Goal: Information Seeking & Learning: Learn about a topic

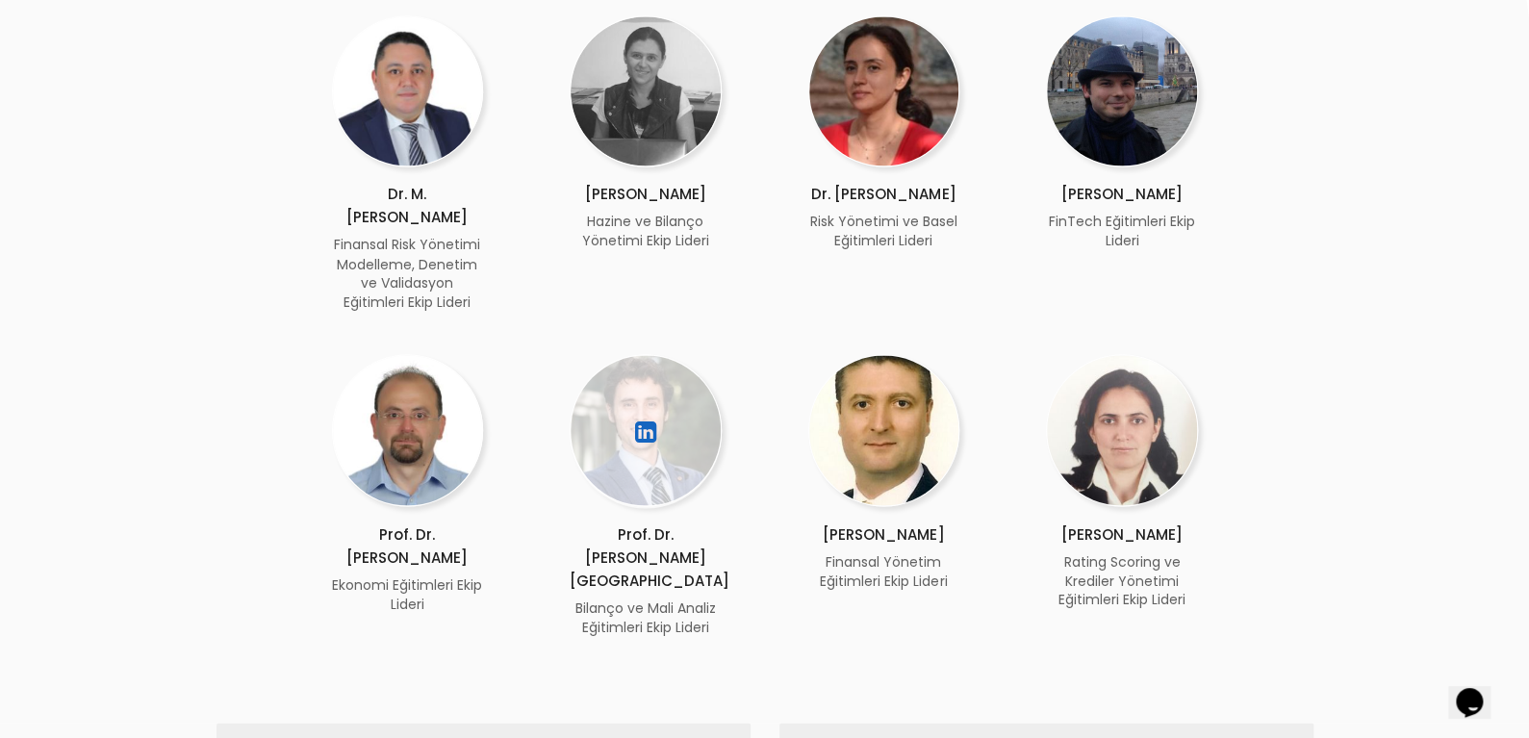
scroll to position [1540, 0]
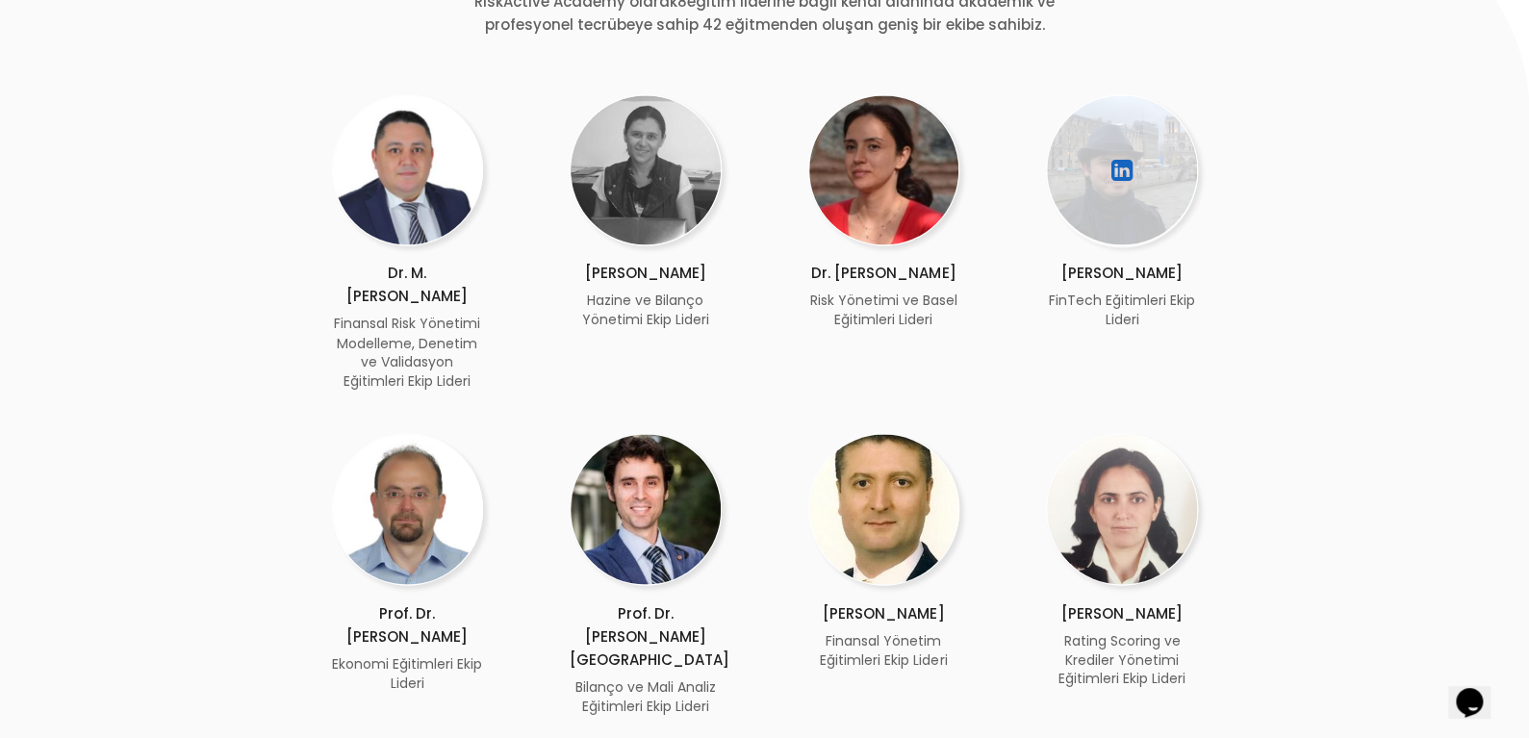
click at [1091, 303] on span "FinTech Eğitimleri Ekip Lideri" at bounding box center [1122, 310] width 146 height 38
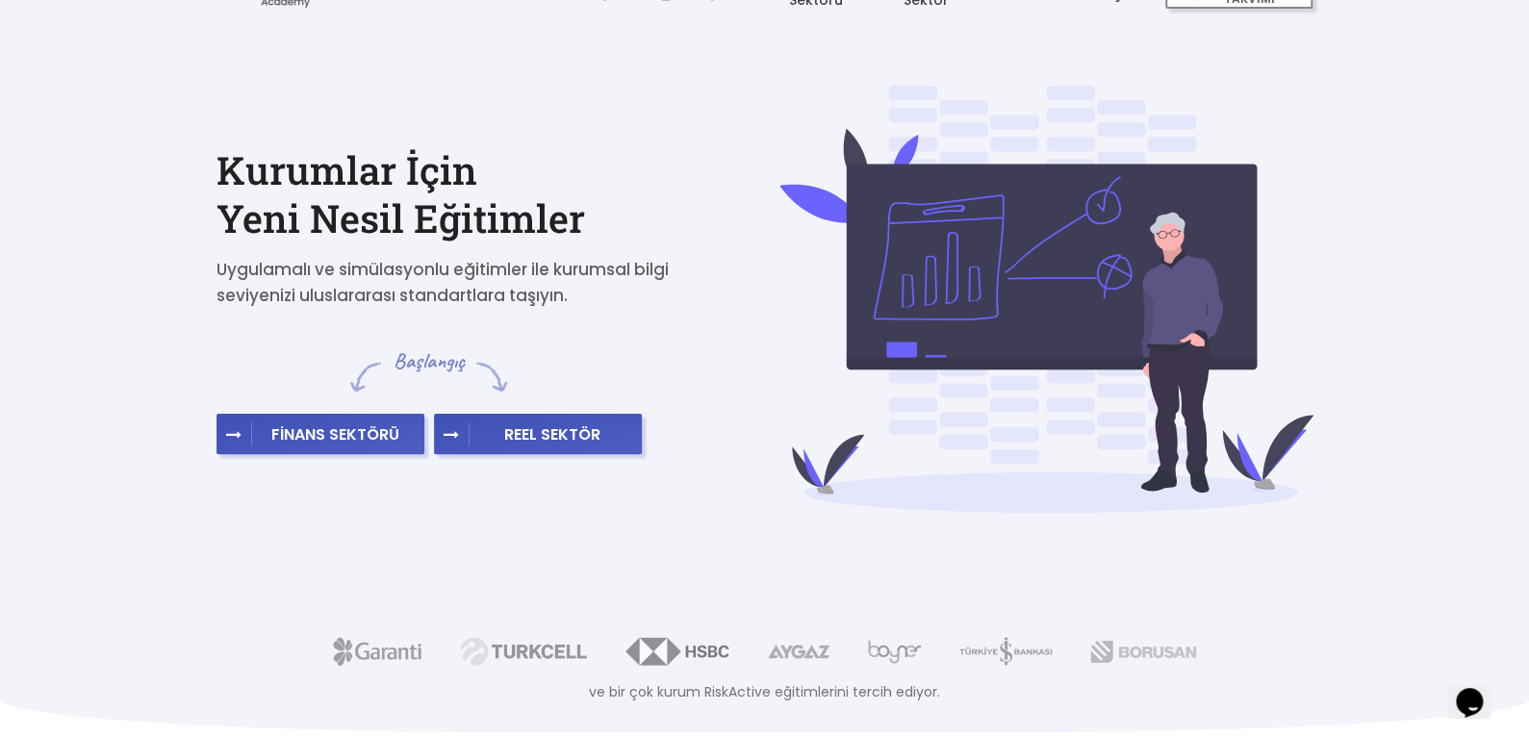
scroll to position [0, 0]
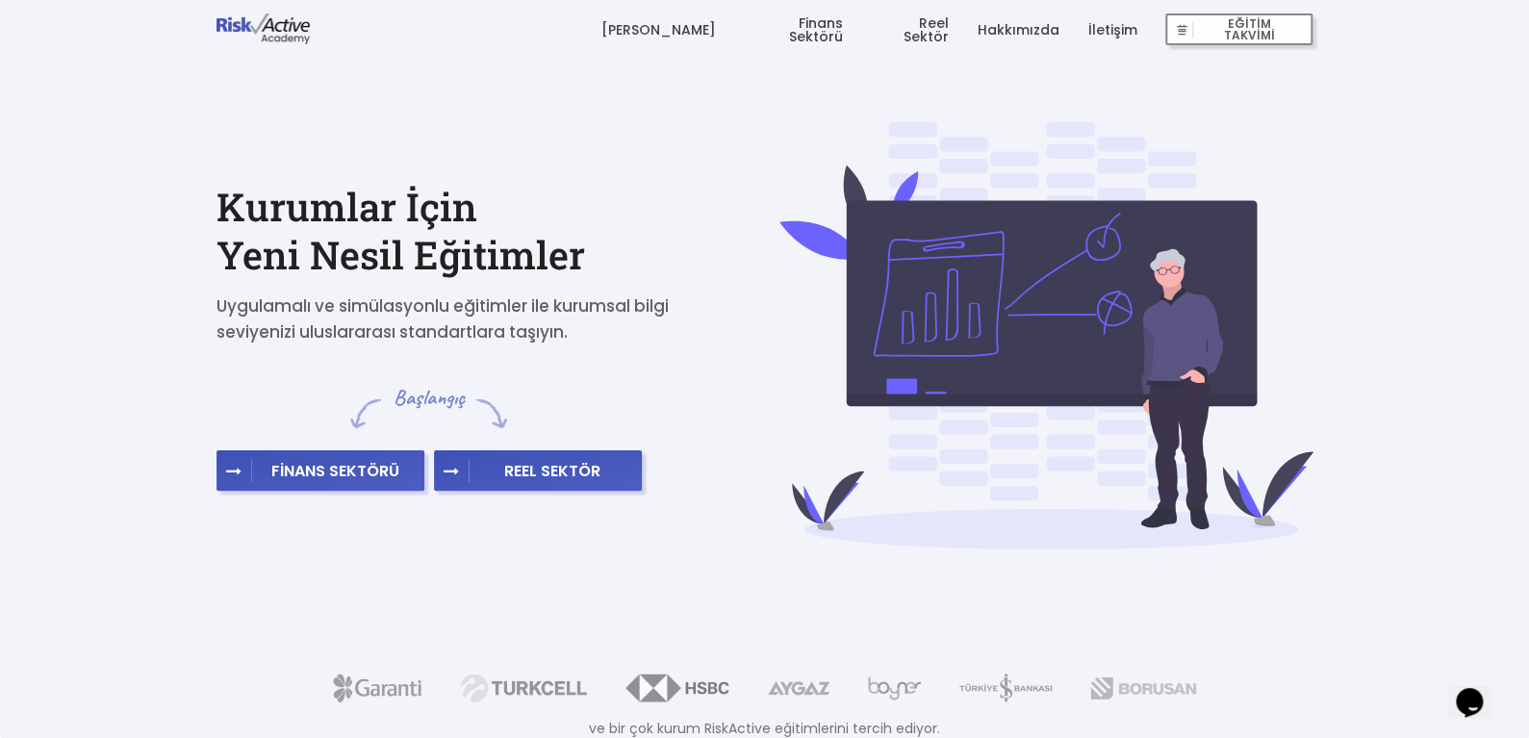
click at [1093, 25] on link "İletişim" at bounding box center [1111, 30] width 49 height 58
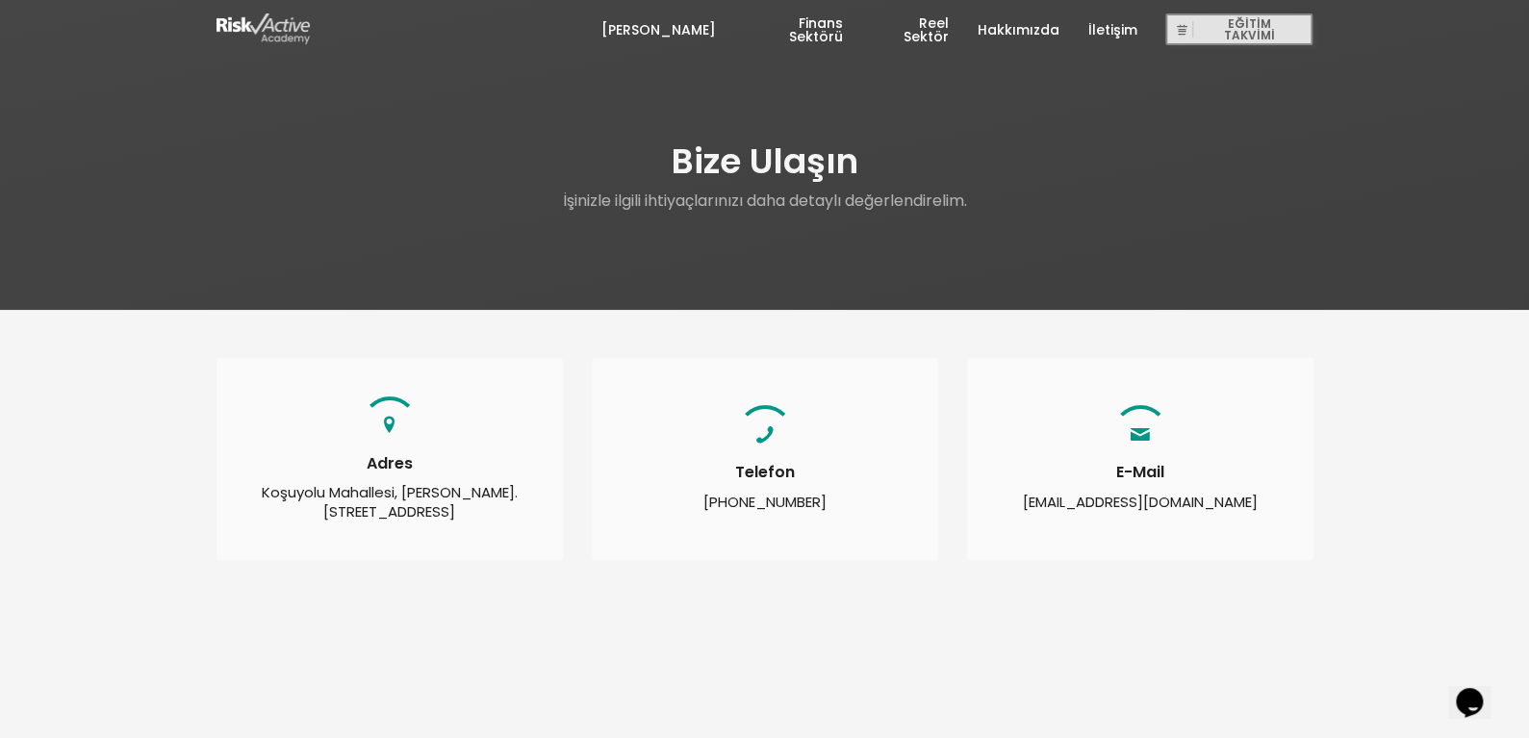
click at [1047, 32] on link "Hakkımızda" at bounding box center [1018, 30] width 82 height 58
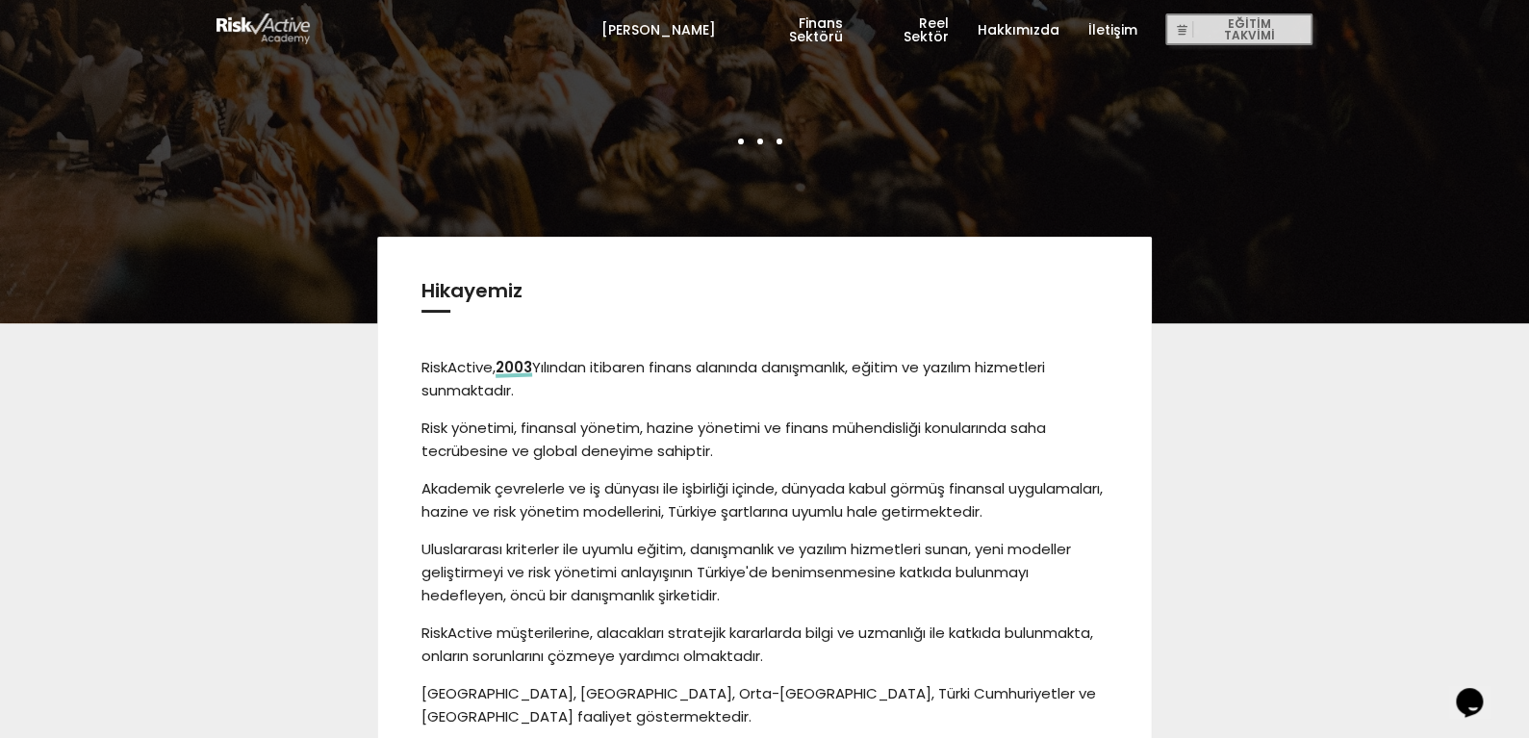
click at [710, 31] on link "[PERSON_NAME]" at bounding box center [658, 30] width 115 height 58
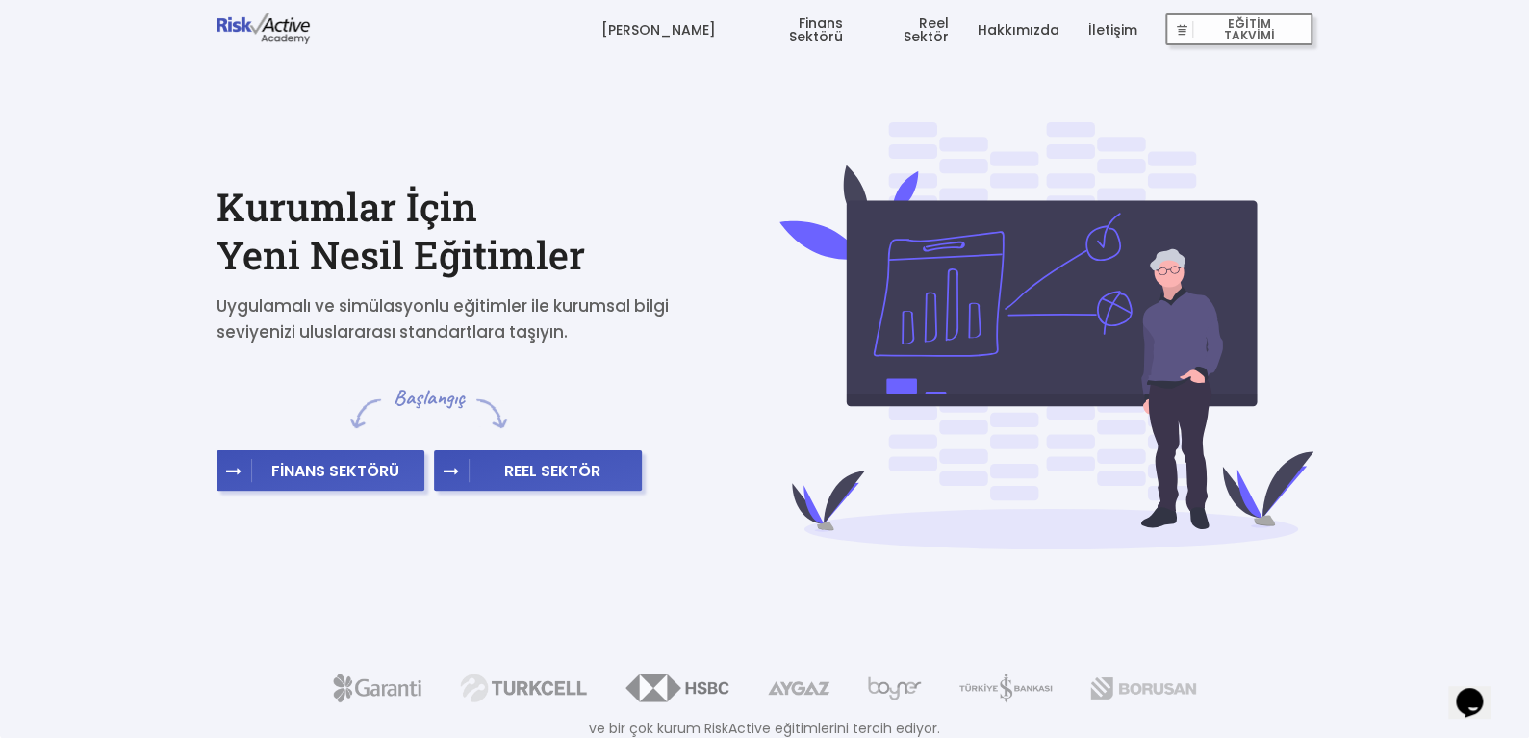
click at [776, 33] on link "Finans Sektörü" at bounding box center [793, 30] width 99 height 58
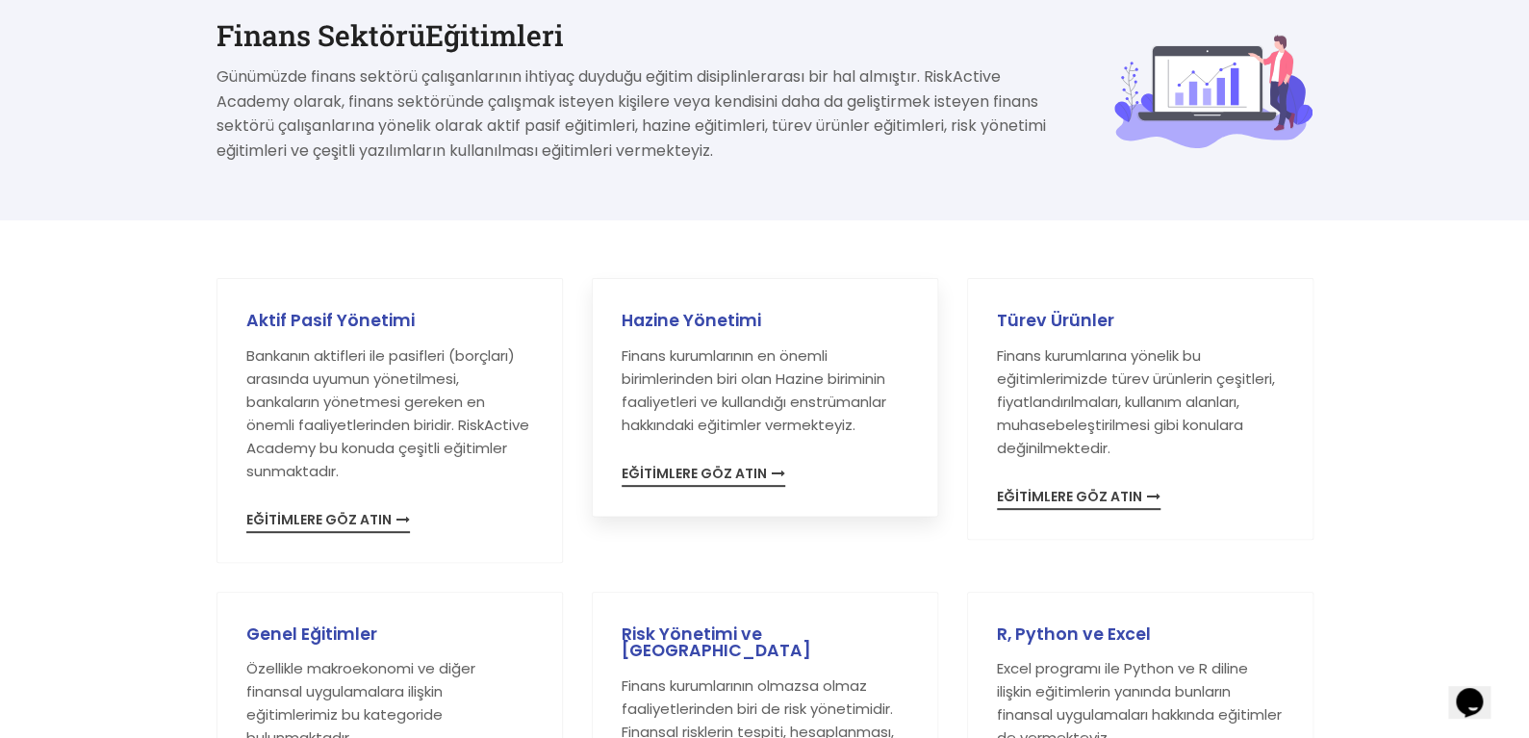
scroll to position [96, 0]
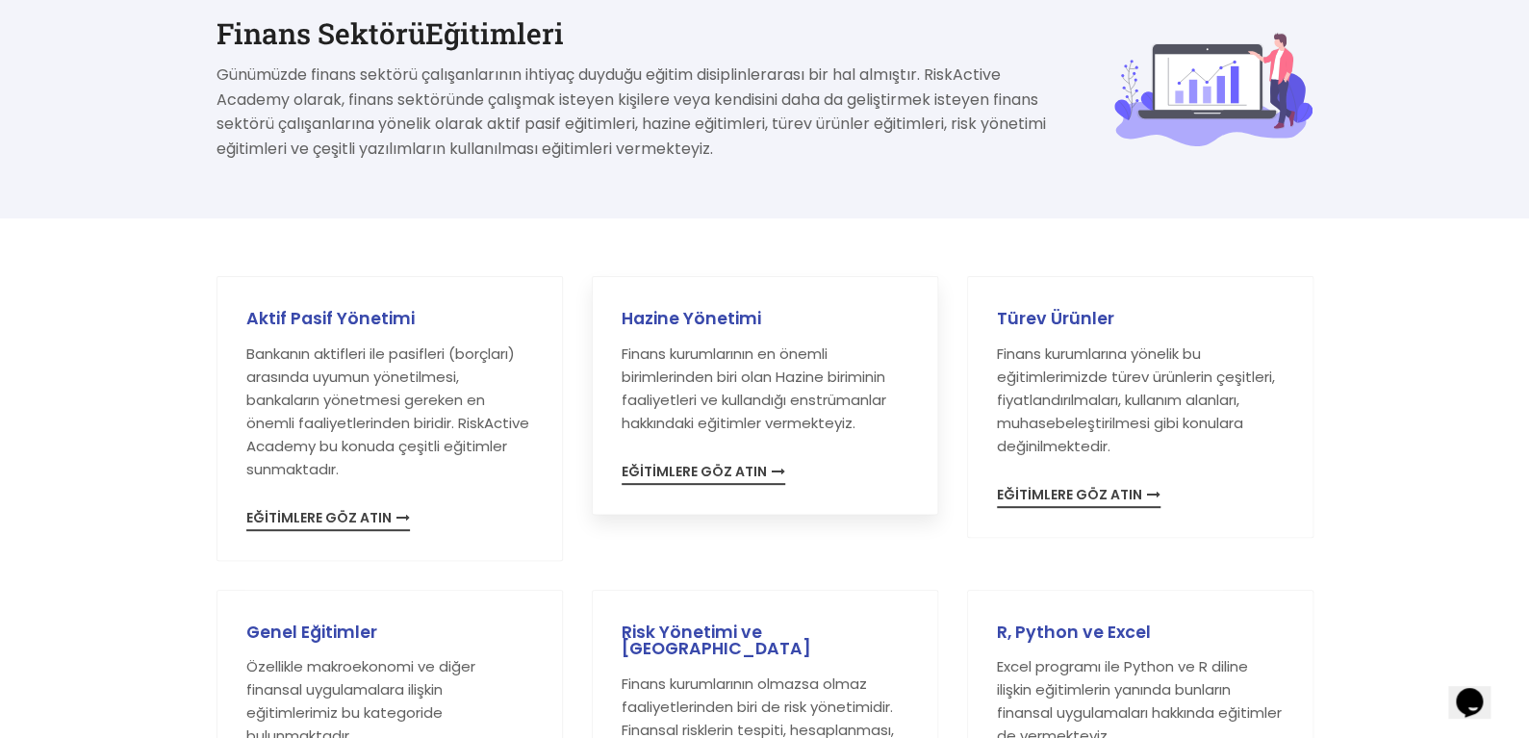
click at [695, 473] on span "EĞİTİMLERE GÖZ ATIN" at bounding box center [704, 475] width 164 height 20
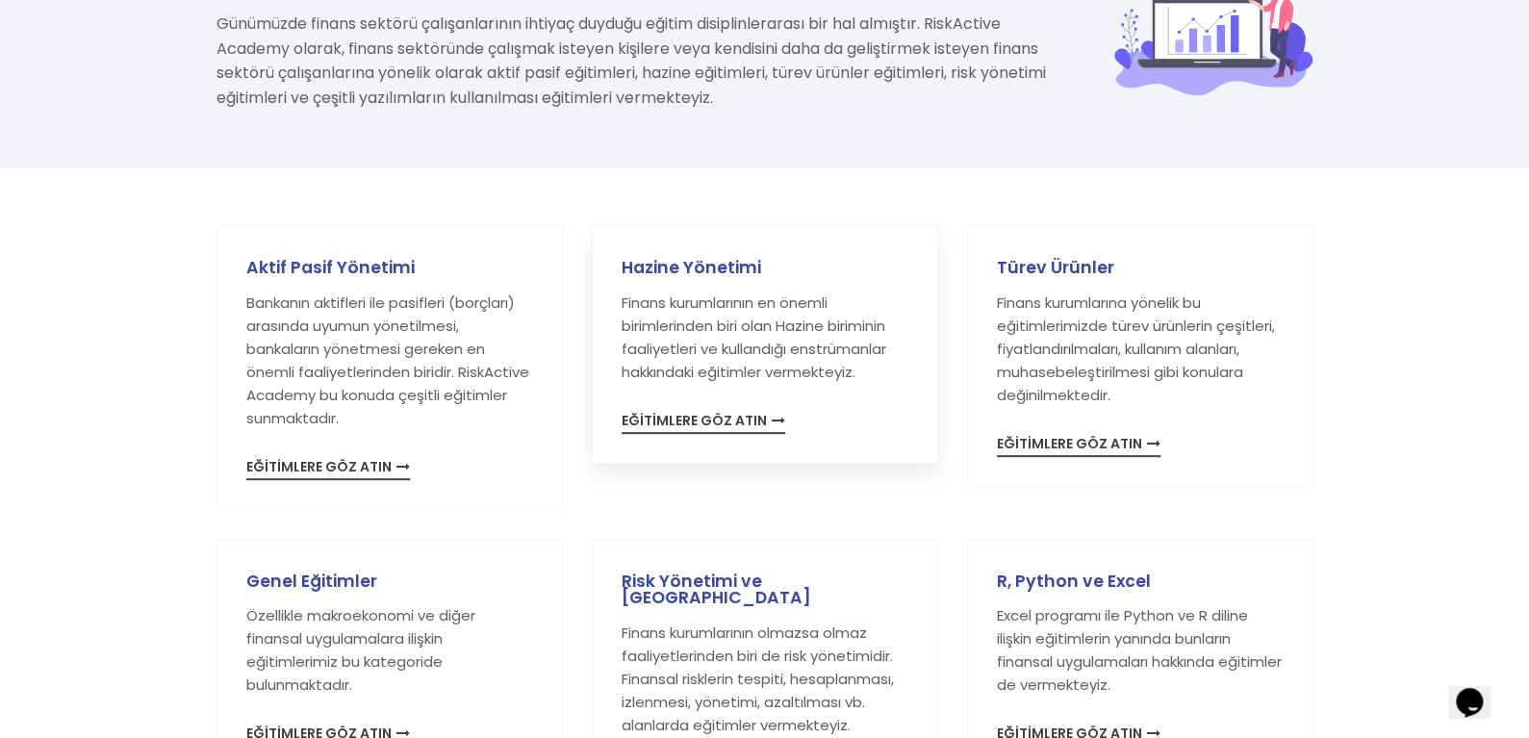
scroll to position [384, 0]
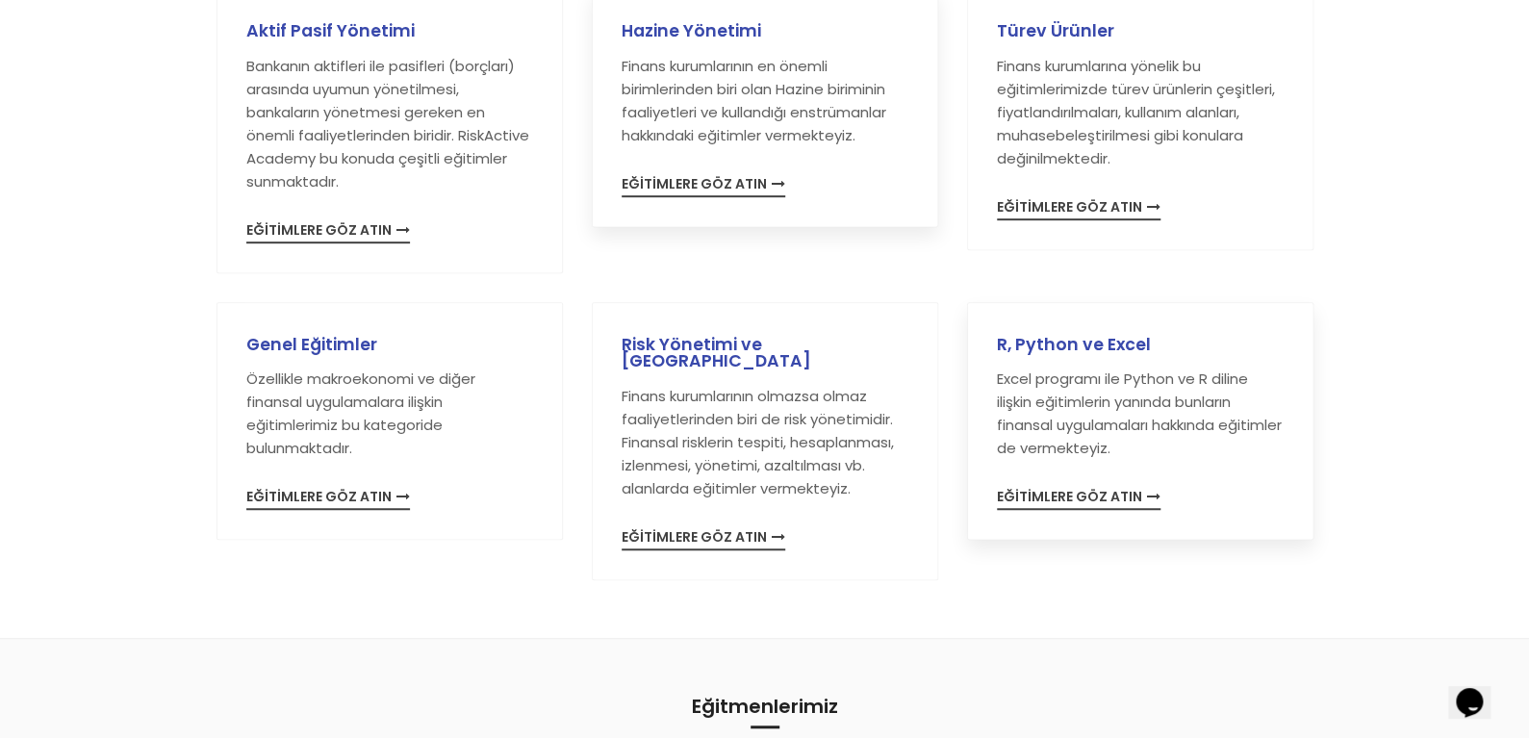
click at [1090, 498] on span "EĞİTİMLERE GÖZ ATIN" at bounding box center [1079, 500] width 164 height 20
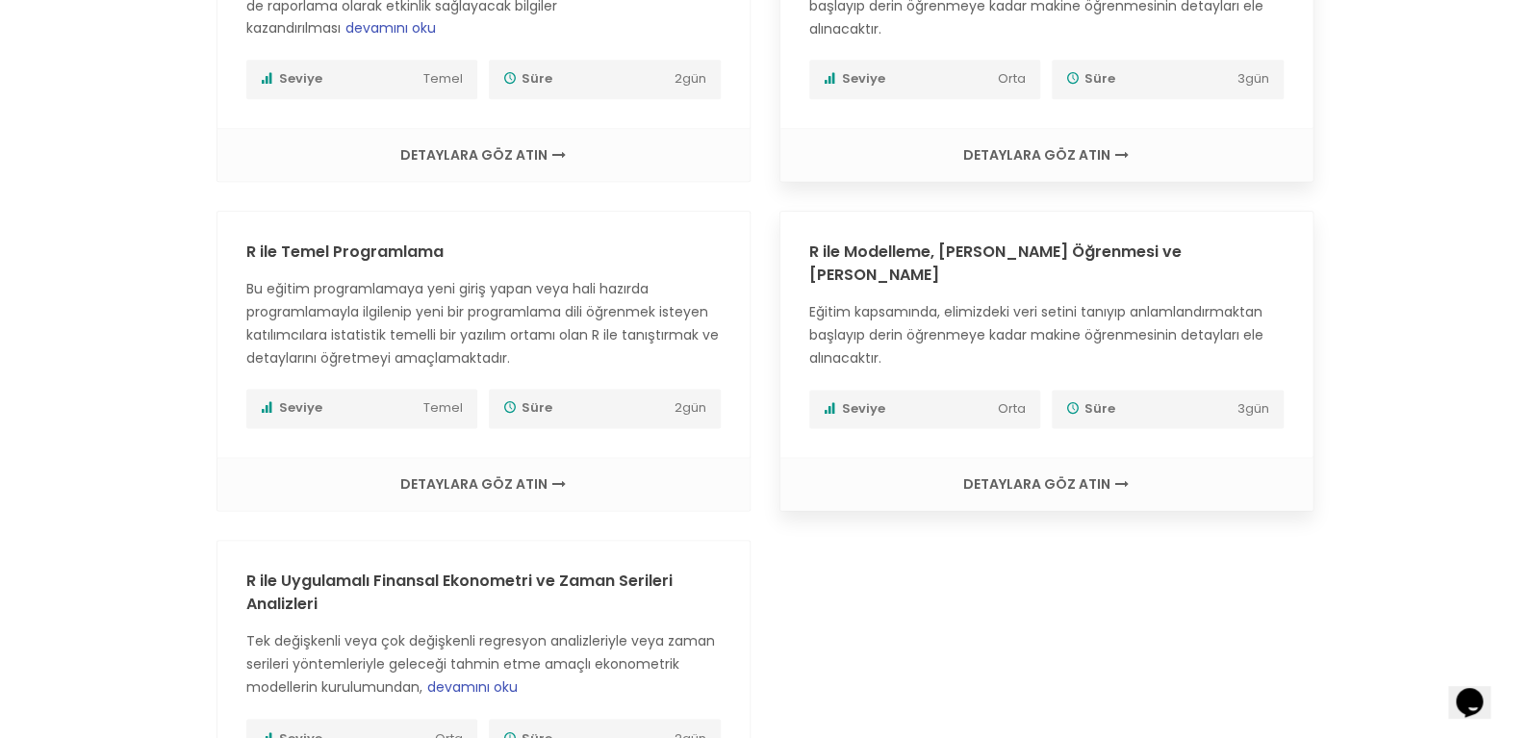
scroll to position [1155, 0]
click at [1019, 240] on link "R ile Modelleme, [PERSON_NAME] Öğrenmesi ve [PERSON_NAME]" at bounding box center [995, 262] width 372 height 45
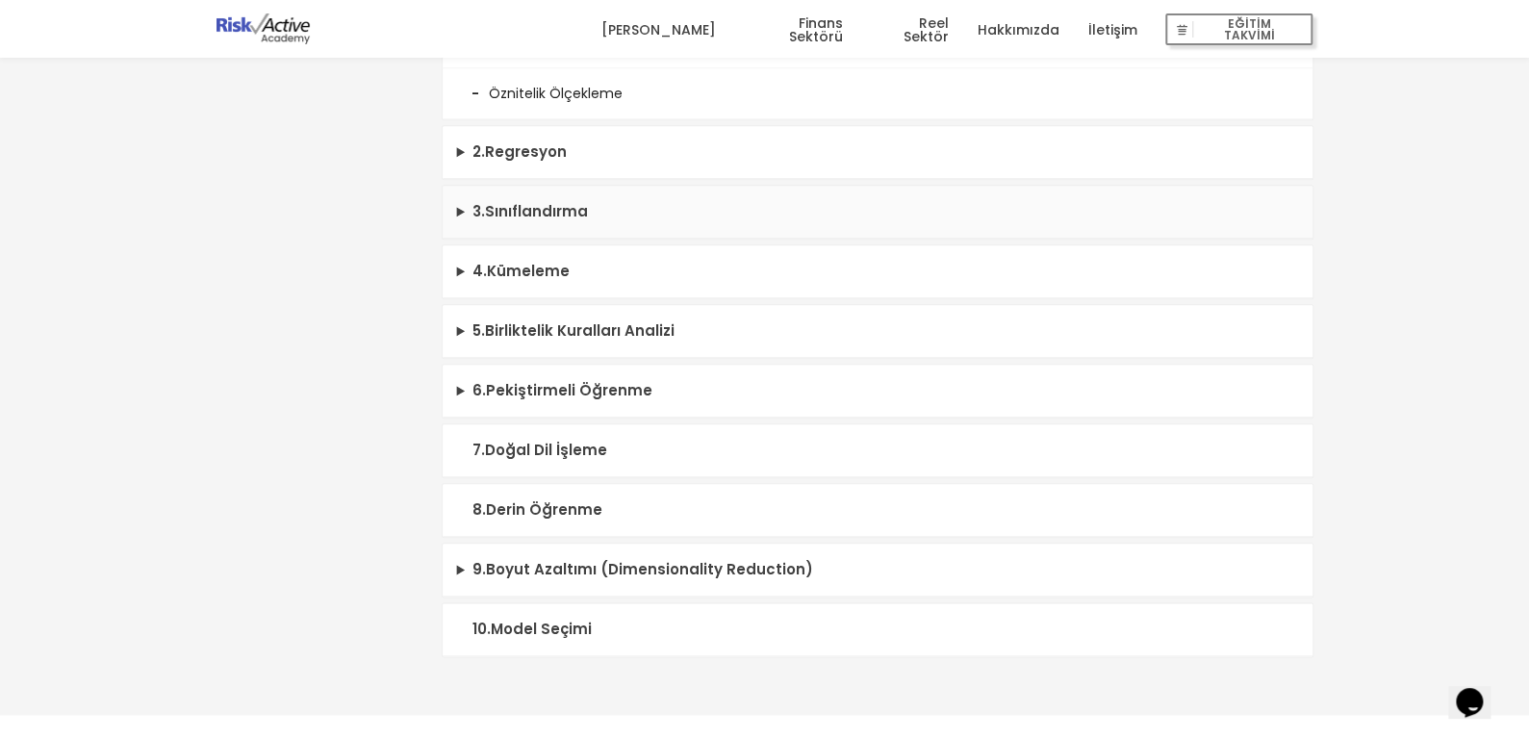
scroll to position [865, 0]
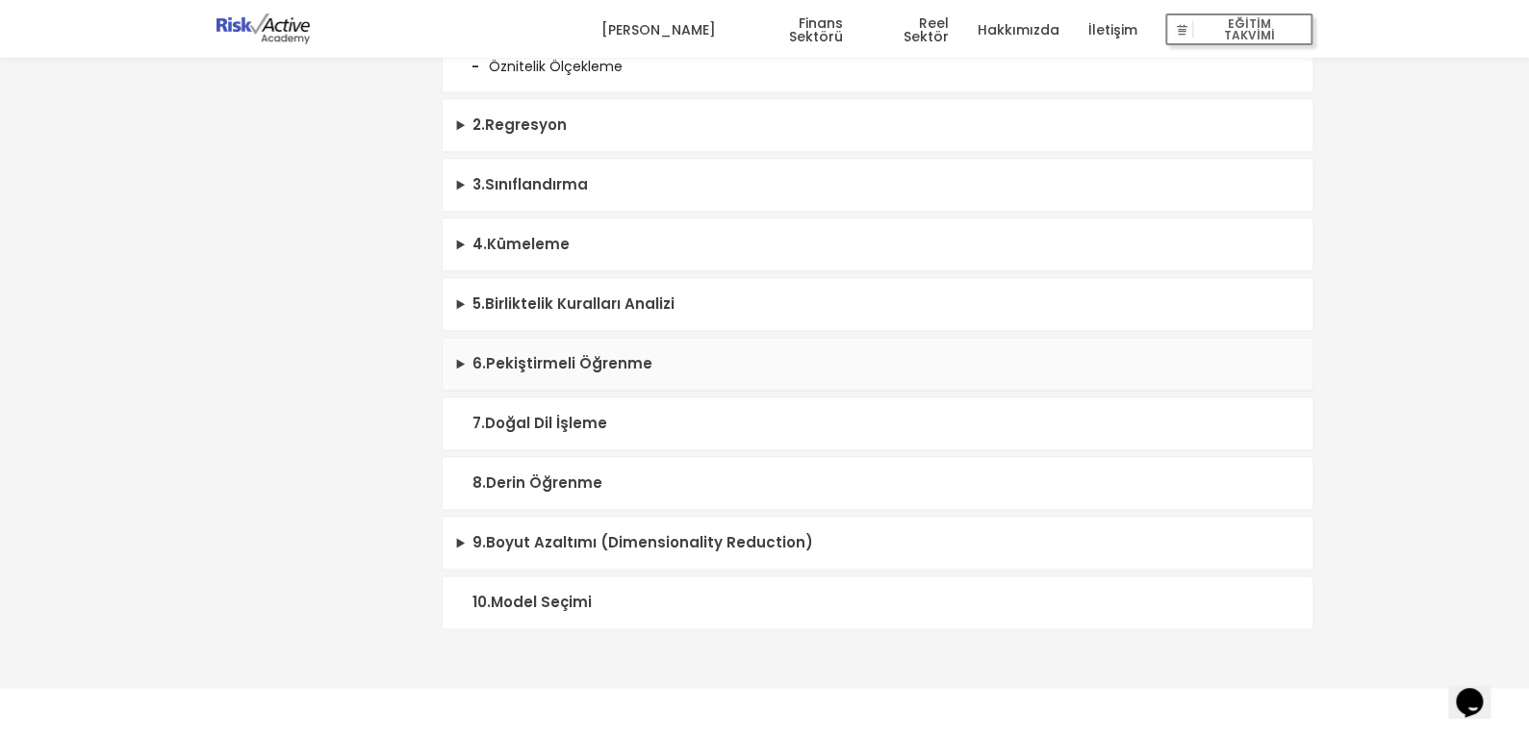
click at [464, 360] on summary "6 . Pekiştirmeli Öğrenme" at bounding box center [878, 364] width 870 height 53
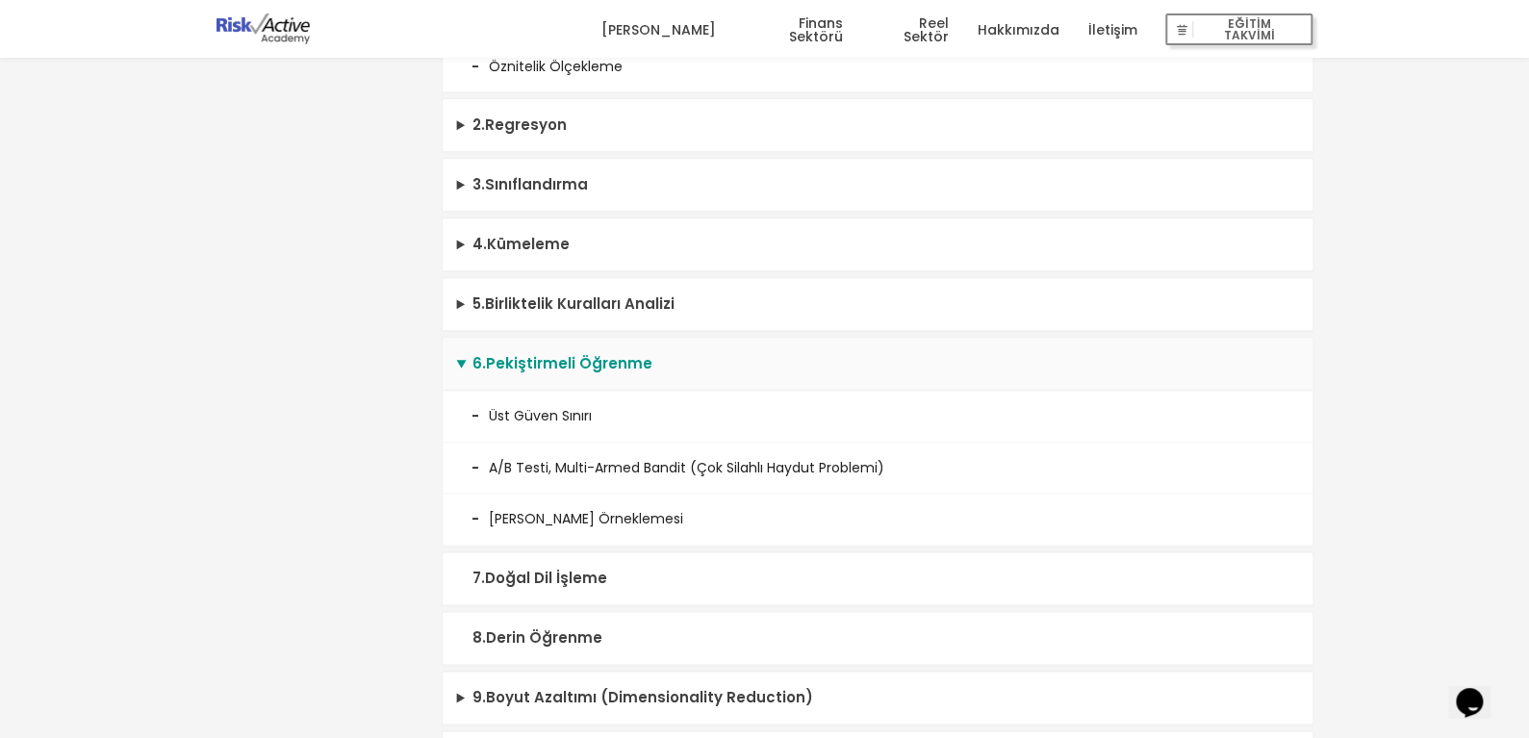
click at [464, 359] on summary "6 . Pekiştirmeli Öğrenme" at bounding box center [878, 364] width 870 height 53
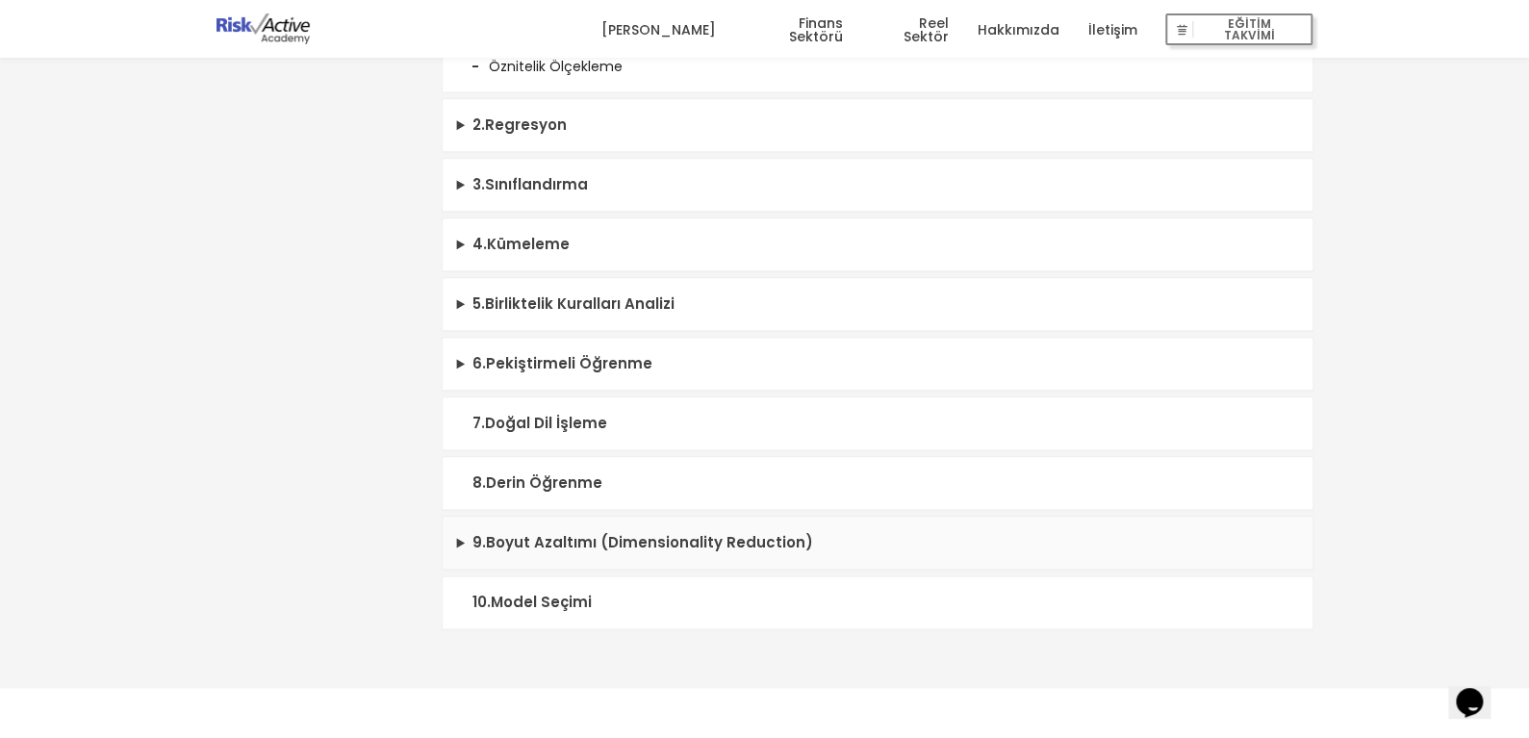
click at [456, 535] on summary "9 . Boyut Azaltımı (Dimensionality Reduction)" at bounding box center [878, 543] width 870 height 53
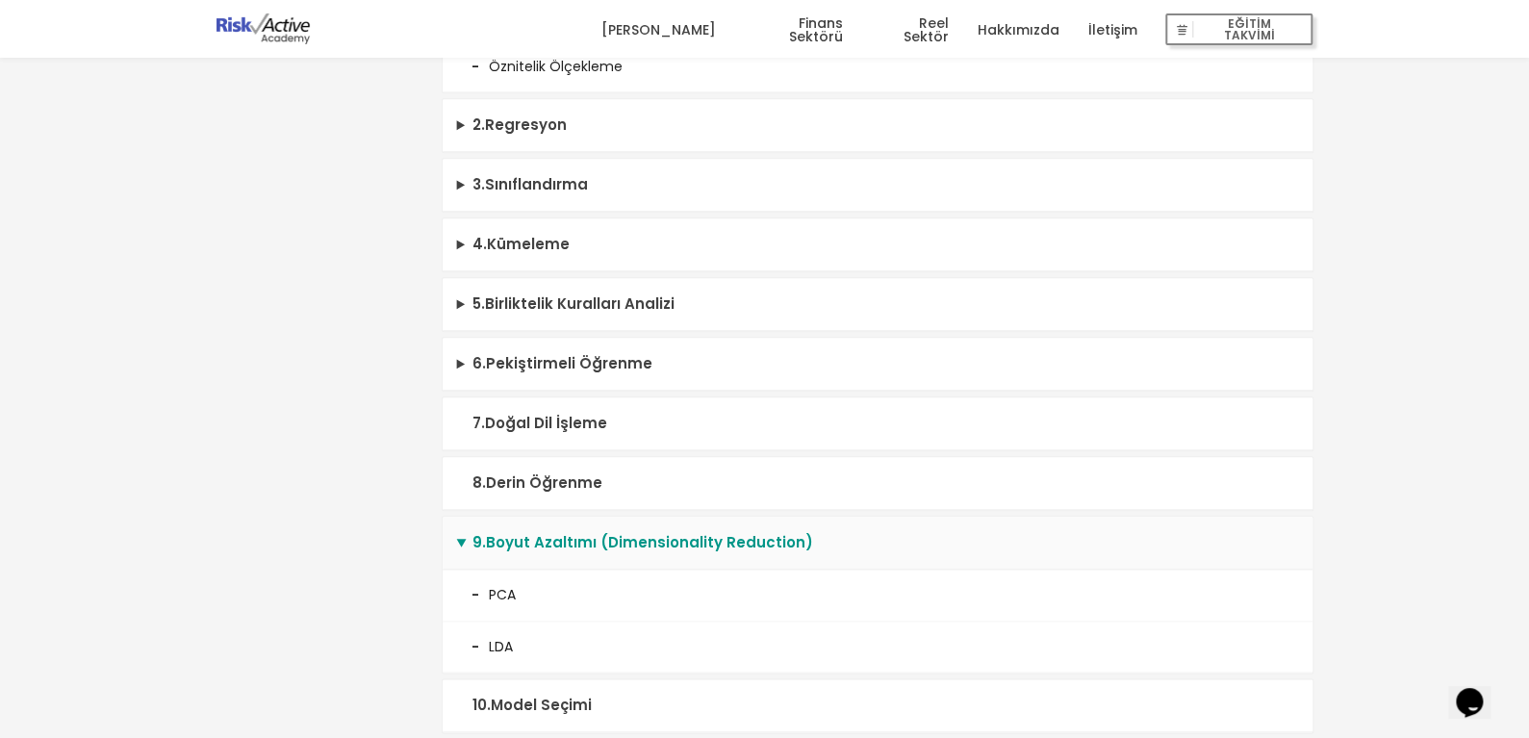
click at [456, 534] on summary "9 . Boyut Azaltımı (Dimensionality Reduction)" at bounding box center [878, 543] width 870 height 53
